Goal: Check status: Check status

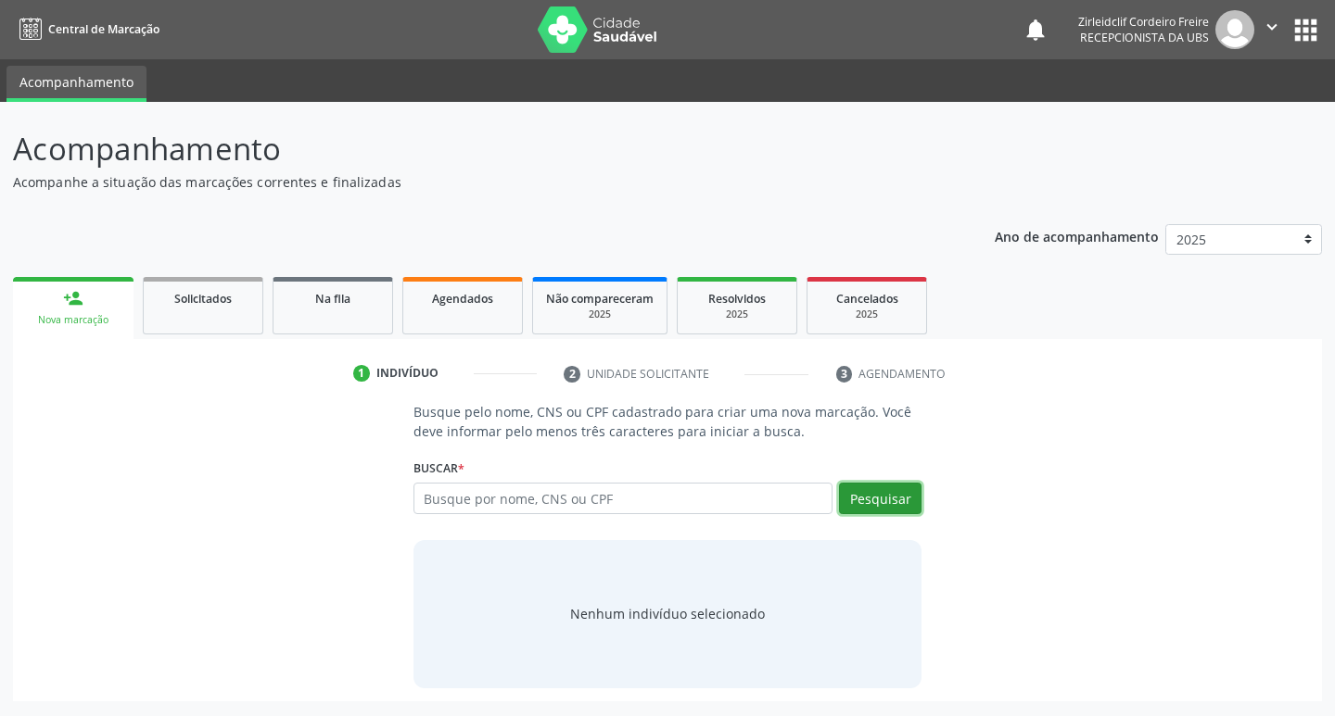
click at [881, 496] on button "Pesquisar" at bounding box center [880, 499] width 82 height 32
click at [441, 499] on input "text" at bounding box center [623, 499] width 420 height 32
type input "m"
click at [477, 300] on span "Agendados" at bounding box center [462, 299] width 61 height 16
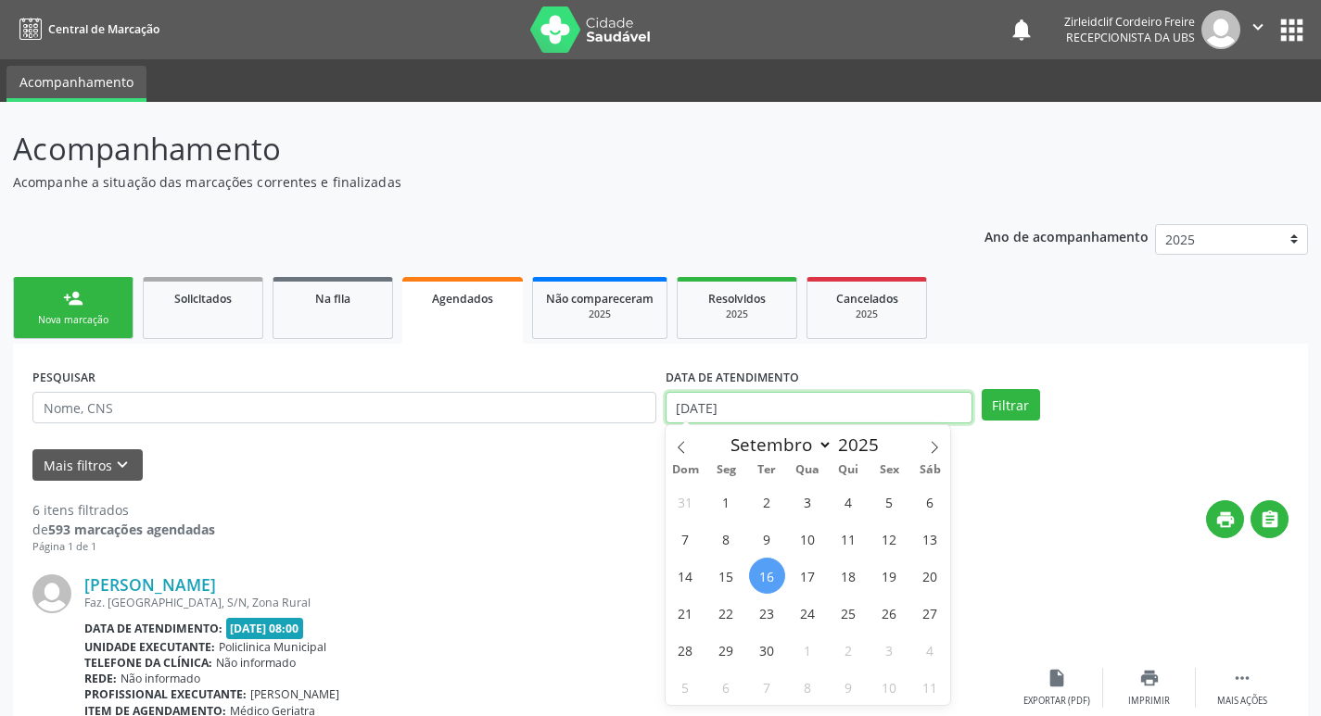
click at [752, 410] on input "[DATE]" at bounding box center [818, 408] width 307 height 32
click at [892, 611] on span "26" at bounding box center [889, 613] width 36 height 36
type input "[DATE]"
click at [893, 614] on span "26" at bounding box center [889, 613] width 36 height 36
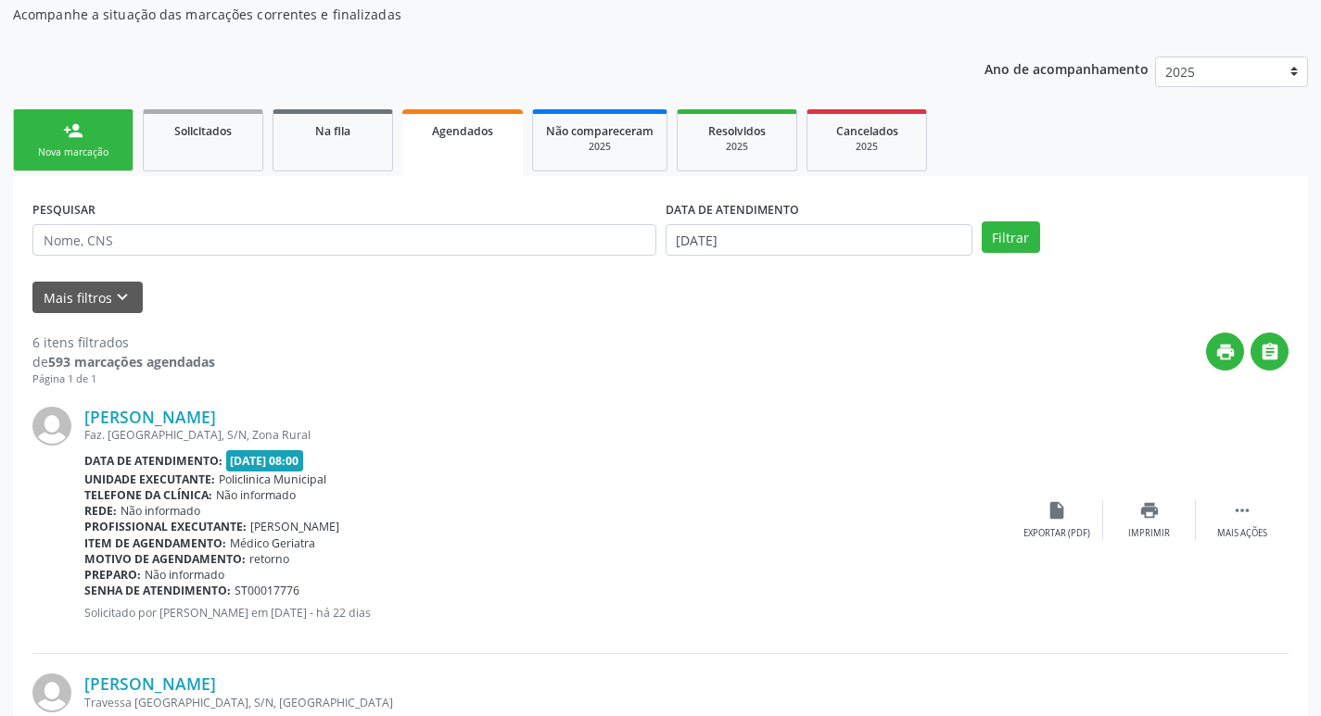
scroll to position [185, 0]
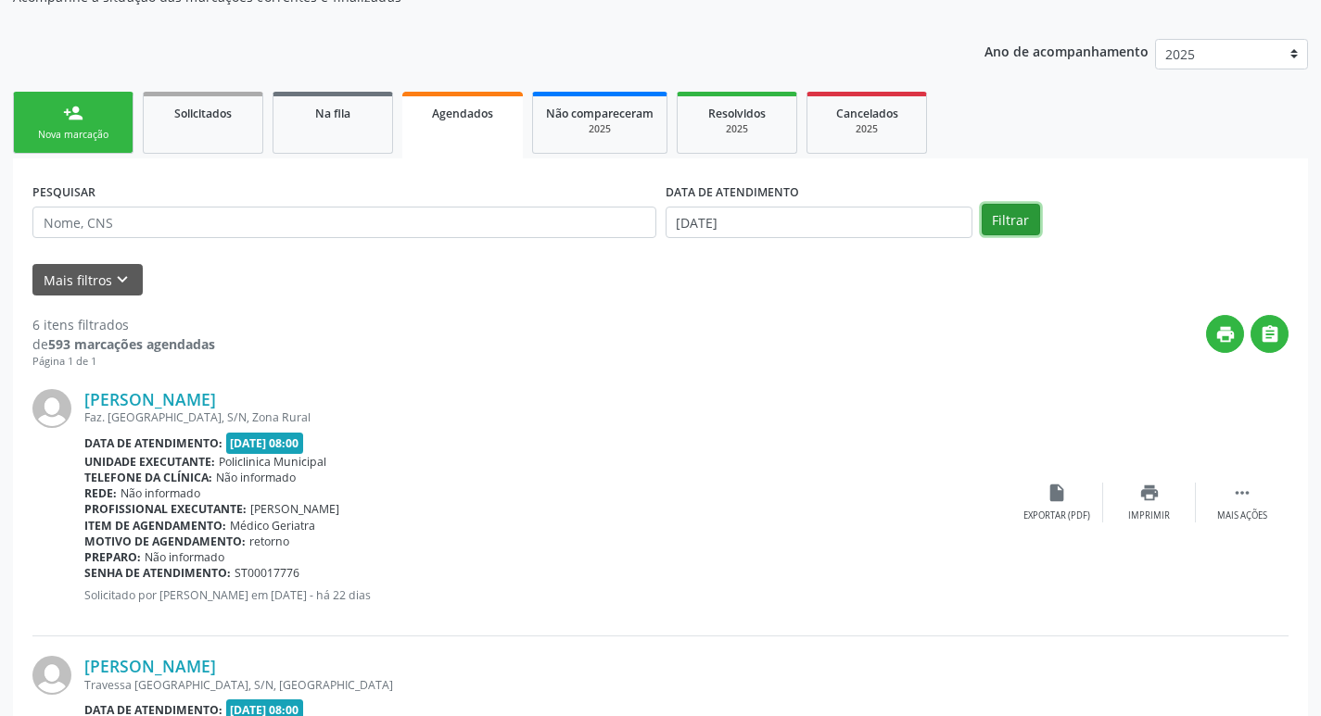
click at [1006, 219] on button "Filtrar" at bounding box center [1010, 220] width 58 height 32
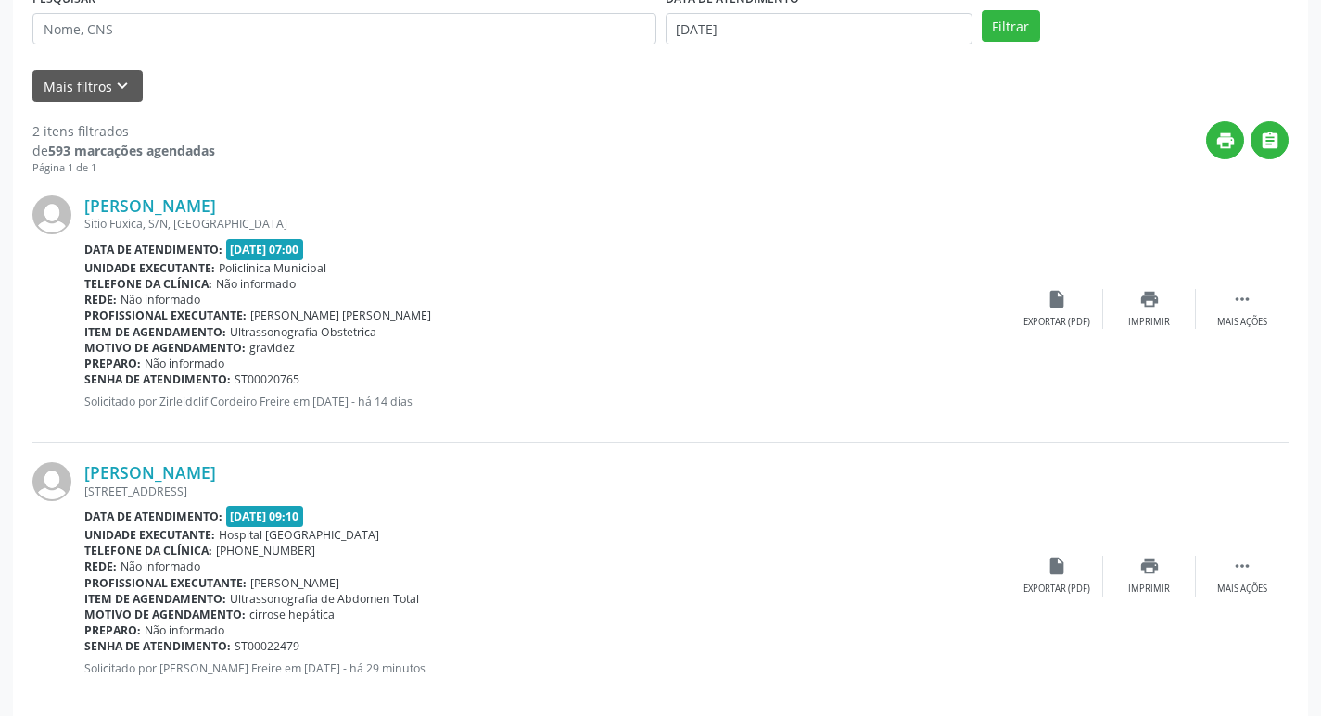
scroll to position [405, 0]
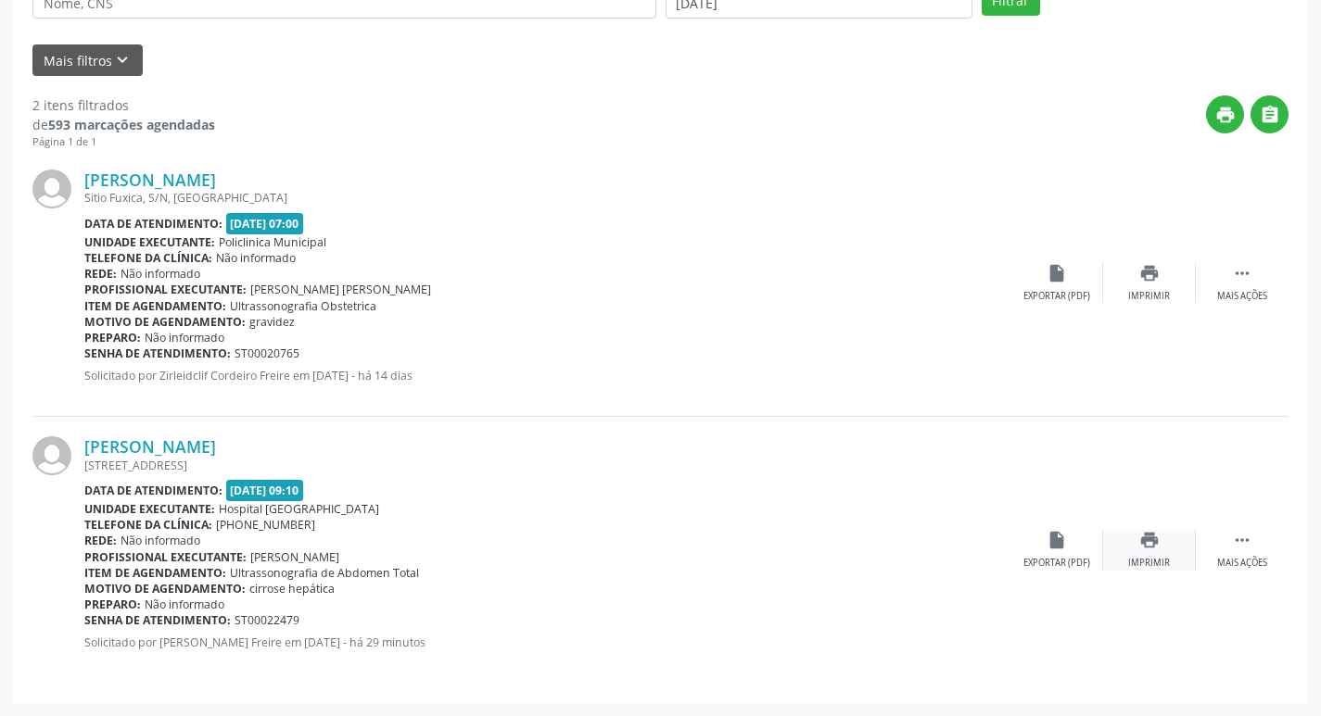
click at [1153, 541] on icon "print" at bounding box center [1149, 540] width 20 height 20
